Goal: Information Seeking & Learning: Learn about a topic

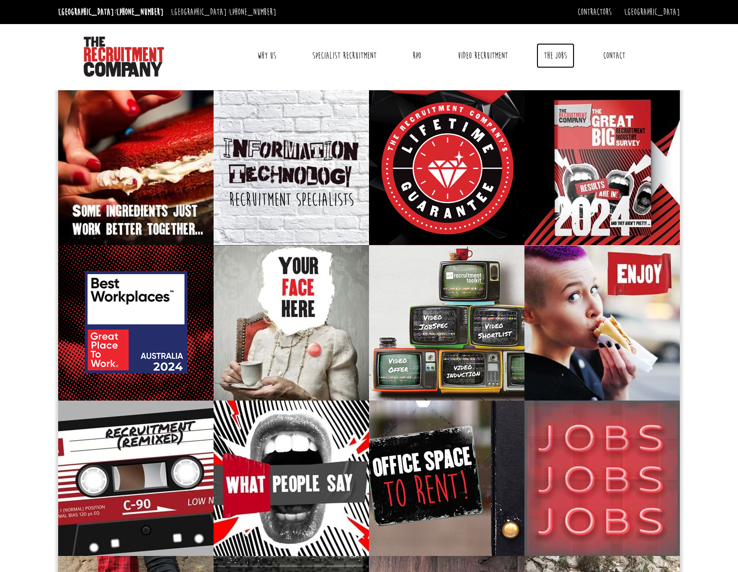
click at [552, 52] on link "The Jobs" at bounding box center [556, 55] width 38 height 25
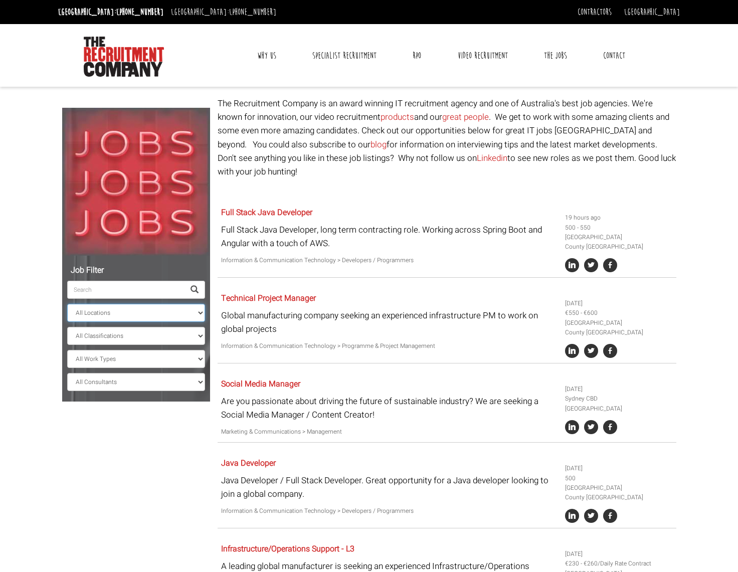
click at [92, 313] on select "All Locations [GEOGRAPHIC_DATA] [GEOGRAPHIC_DATA] [GEOGRAPHIC_DATA] [GEOGRAPHIC…" at bounding box center [136, 313] width 138 height 18
select select "[GEOGRAPHIC_DATA]"
click at [67, 304] on select "All Locations [GEOGRAPHIC_DATA] [GEOGRAPHIC_DATA] [GEOGRAPHIC_DATA] [GEOGRAPHIC…" at bounding box center [136, 313] width 138 height 18
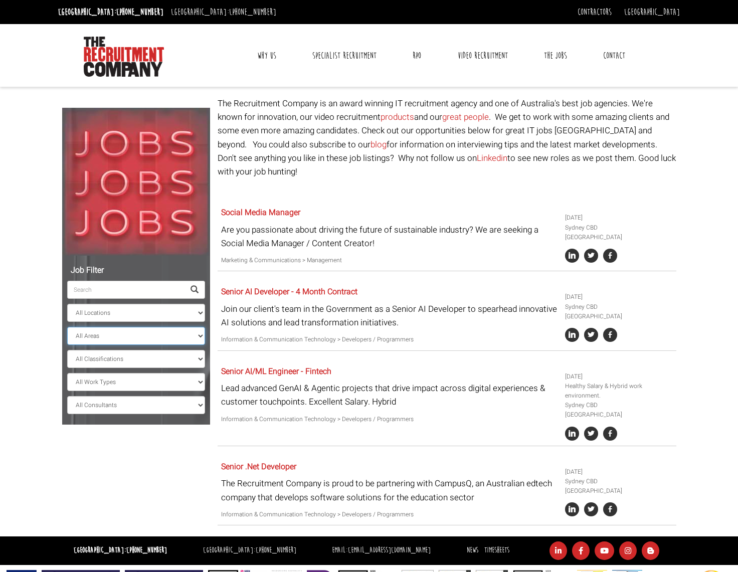
click at [123, 333] on select "All Areas [GEOGRAPHIC_DATA]" at bounding box center [136, 336] width 138 height 18
click at [37, 367] on body "[GEOGRAPHIC_DATA]: [PHONE_NUMBER] [GEOGRAPHIC_DATA]: [PHONE_NUMBER] Contractors…" at bounding box center [369, 300] width 738 height 600
click at [143, 367] on select "All Classifications Banking & Financial Services Information & Communication Te…" at bounding box center [136, 359] width 138 height 18
click at [144, 362] on select "All Classifications Banking & Financial Services Information & Communication Te…" at bounding box center [136, 359] width 138 height 18
click at [149, 385] on select "All Work Types Full Time Part Time Casual Contract / Temp" at bounding box center [136, 382] width 138 height 18
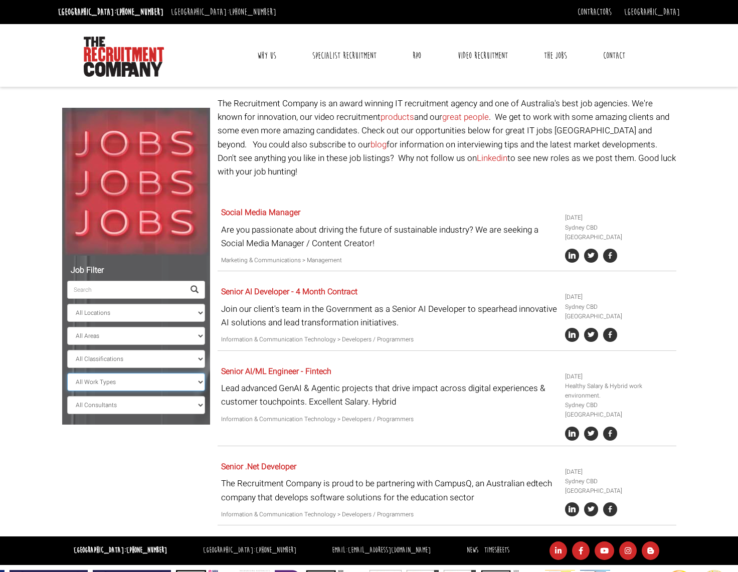
click at [149, 385] on select "All Work Types Full Time Part Time Casual Contract / Temp" at bounding box center [136, 382] width 138 height 18
click at [155, 410] on select "All Consultants [PERSON_NAME] - Infrastructure, Cloud & DevOps, Contract [PERSO…" at bounding box center [136, 405] width 138 height 18
click at [196, 336] on select "All Areas [GEOGRAPHIC_DATA]" at bounding box center [136, 336] width 138 height 18
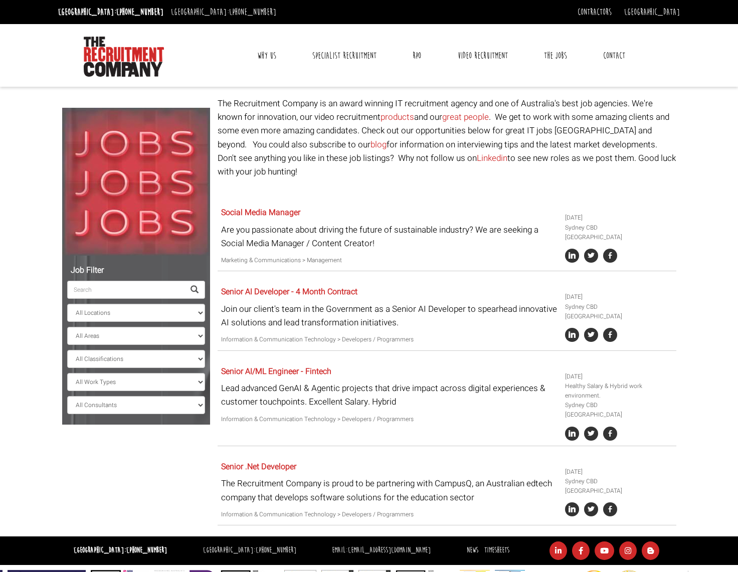
click at [124, 290] on input "search" at bounding box center [125, 290] width 117 height 18
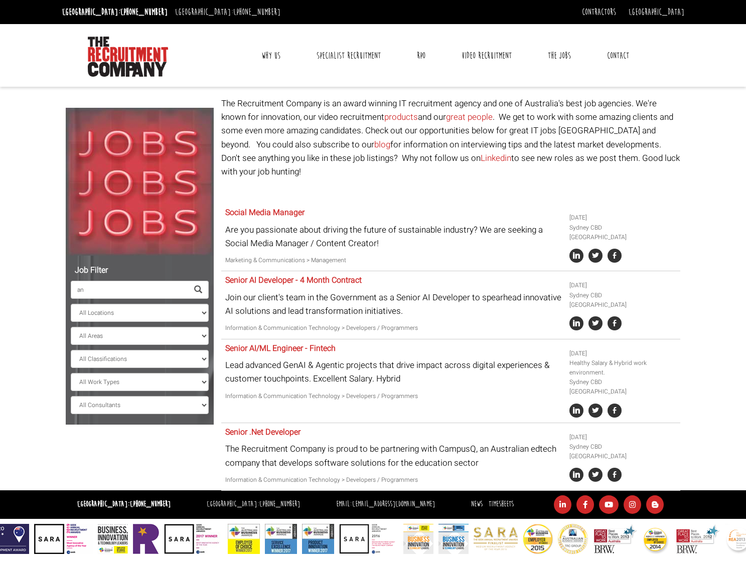
type input "a"
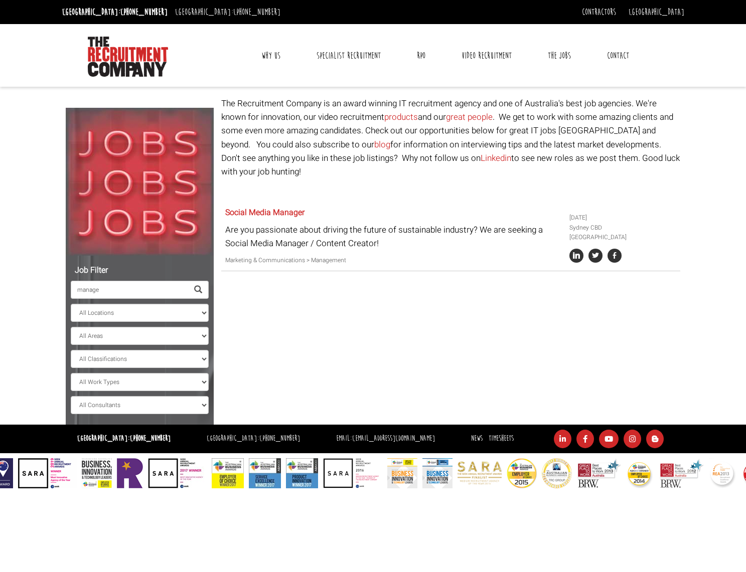
type input "manager"
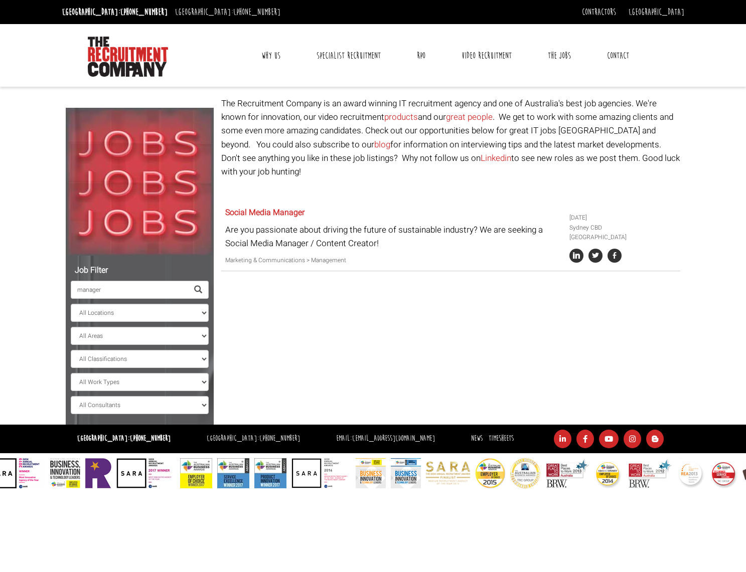
click at [138, 289] on input "manager" at bounding box center [129, 290] width 117 height 18
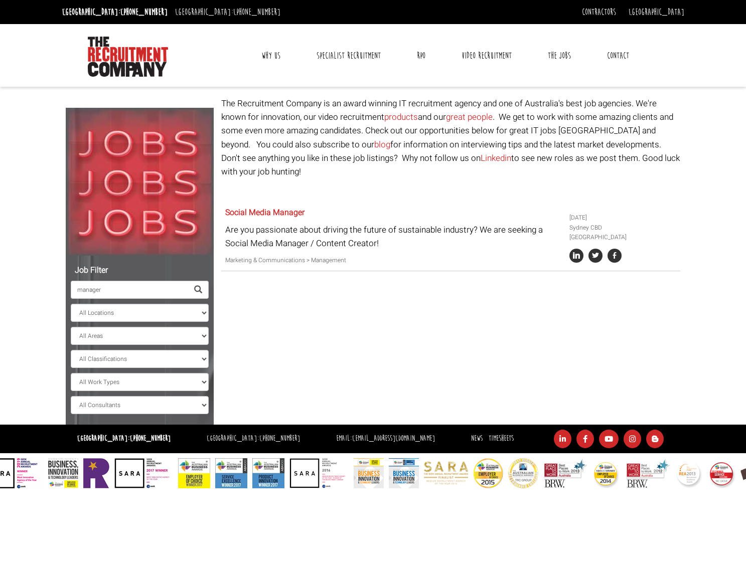
click at [138, 289] on input "manager" at bounding box center [129, 290] width 117 height 18
